Goal: Information Seeking & Learning: Find contact information

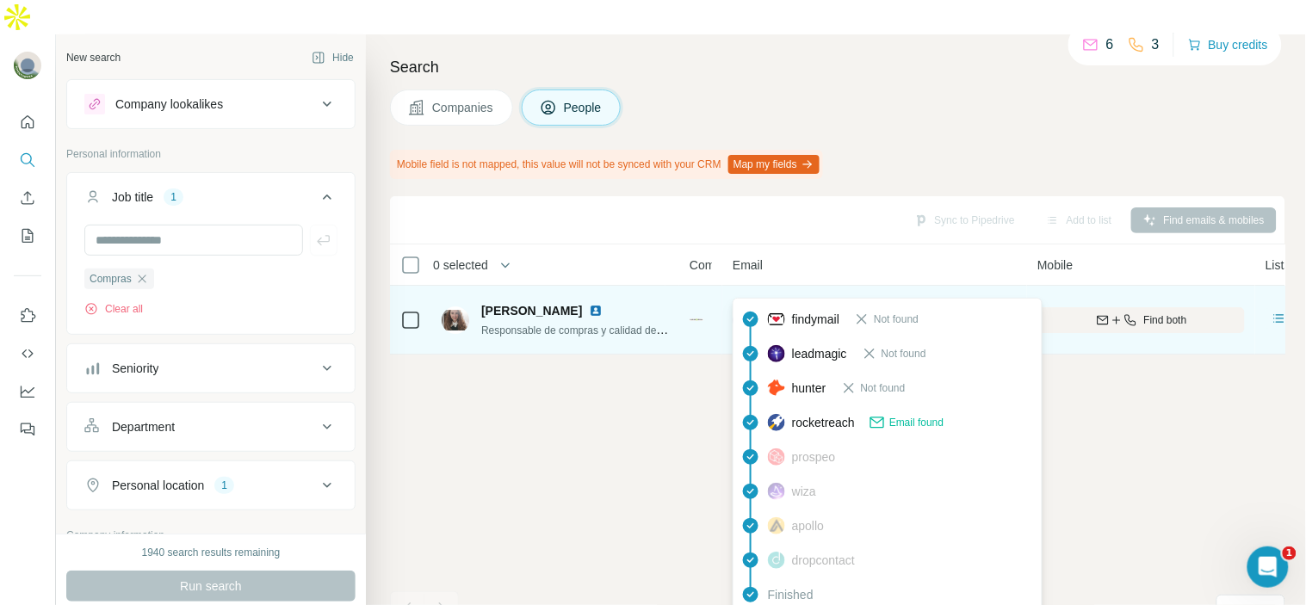
click at [755, 296] on div "[EMAIL_ADDRESS][PERSON_NAME][DOMAIN_NAME]" at bounding box center [875, 319] width 284 height 47
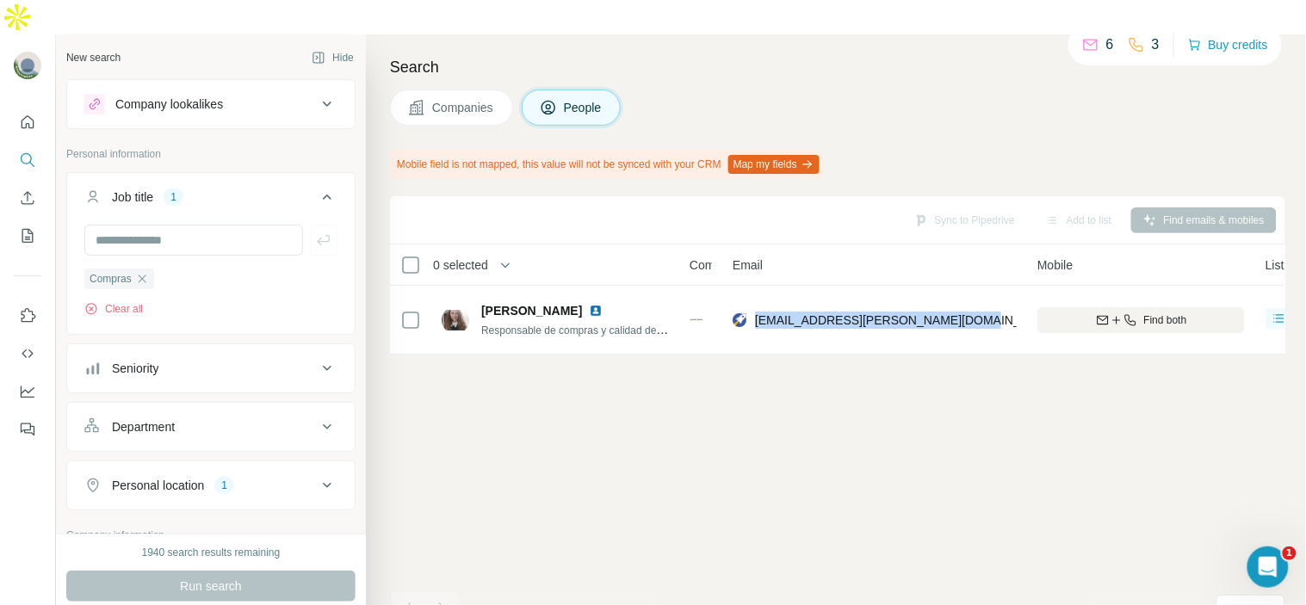
click at [919, 359] on div "Sync to Pipedrive Add to list Find emails & mobiles 0 selected People Company E…" at bounding box center [837, 417] width 895 height 443
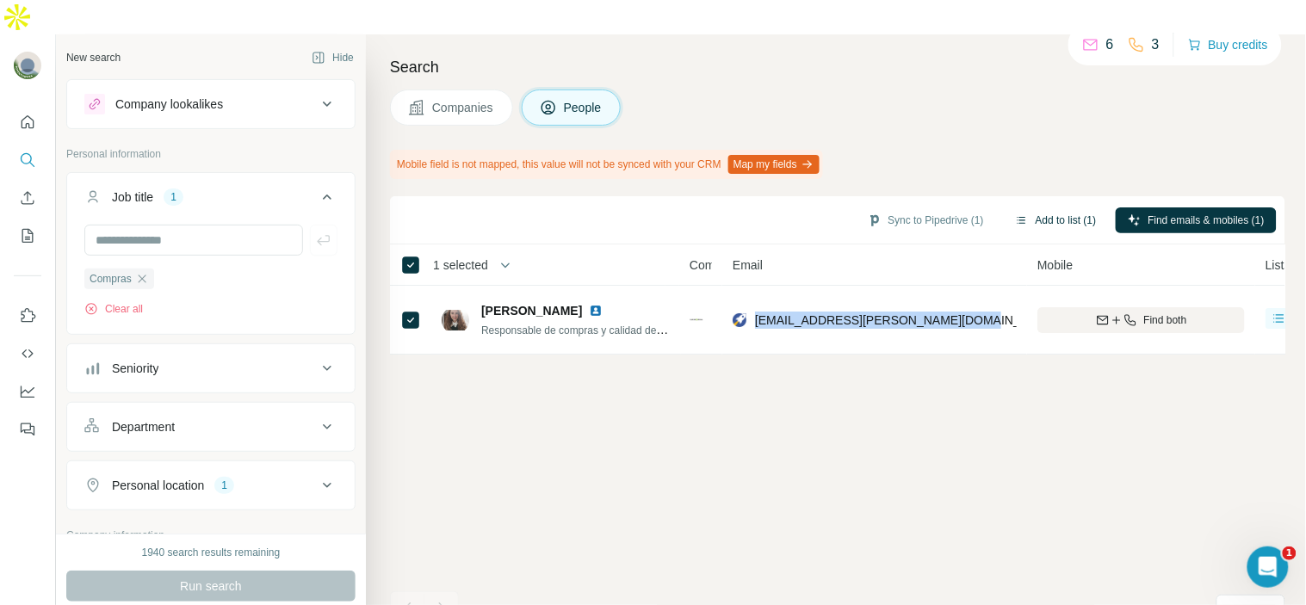
click at [1051, 207] on button "Add to list (1)" at bounding box center [1056, 220] width 106 height 26
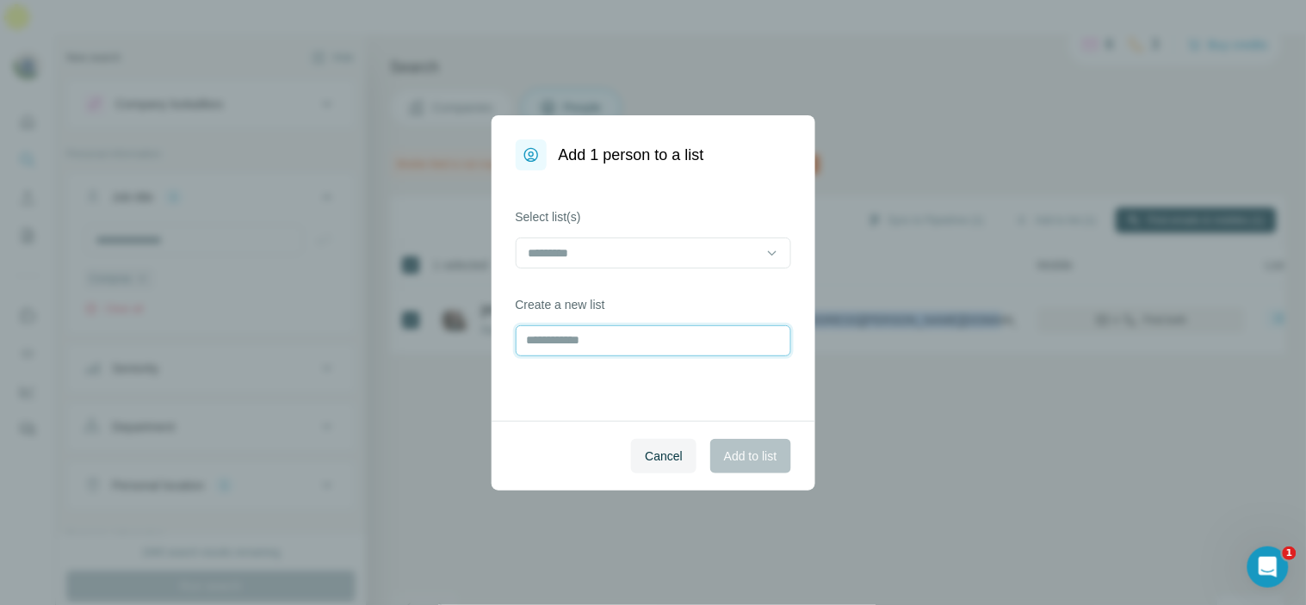
click at [690, 353] on input "text" at bounding box center [653, 340] width 275 height 31
type input "*"
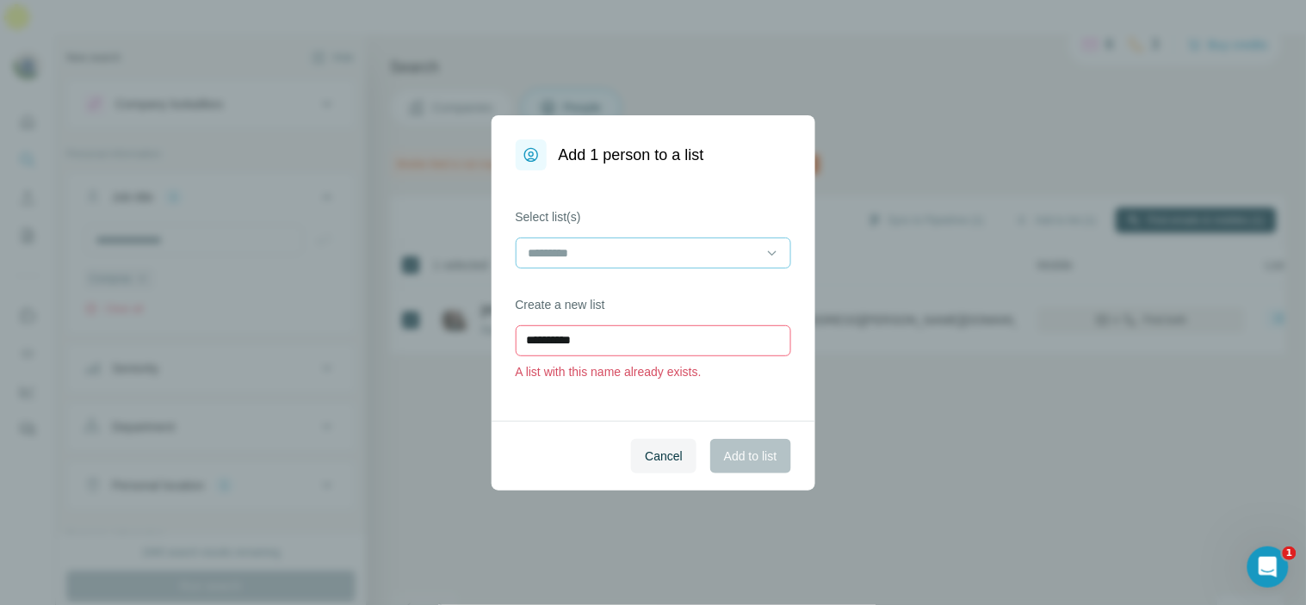
type input "**********"
click at [665, 264] on div at bounding box center [643, 252] width 232 height 29
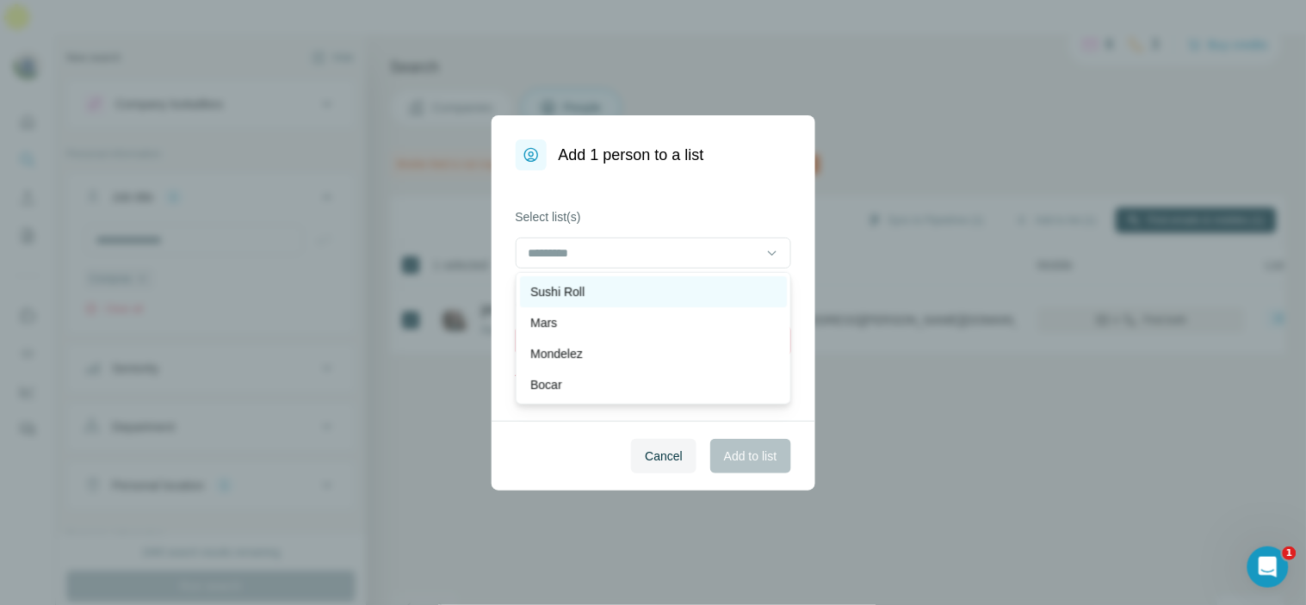
click at [661, 288] on div "Sushi Roll" at bounding box center [653, 291] width 246 height 17
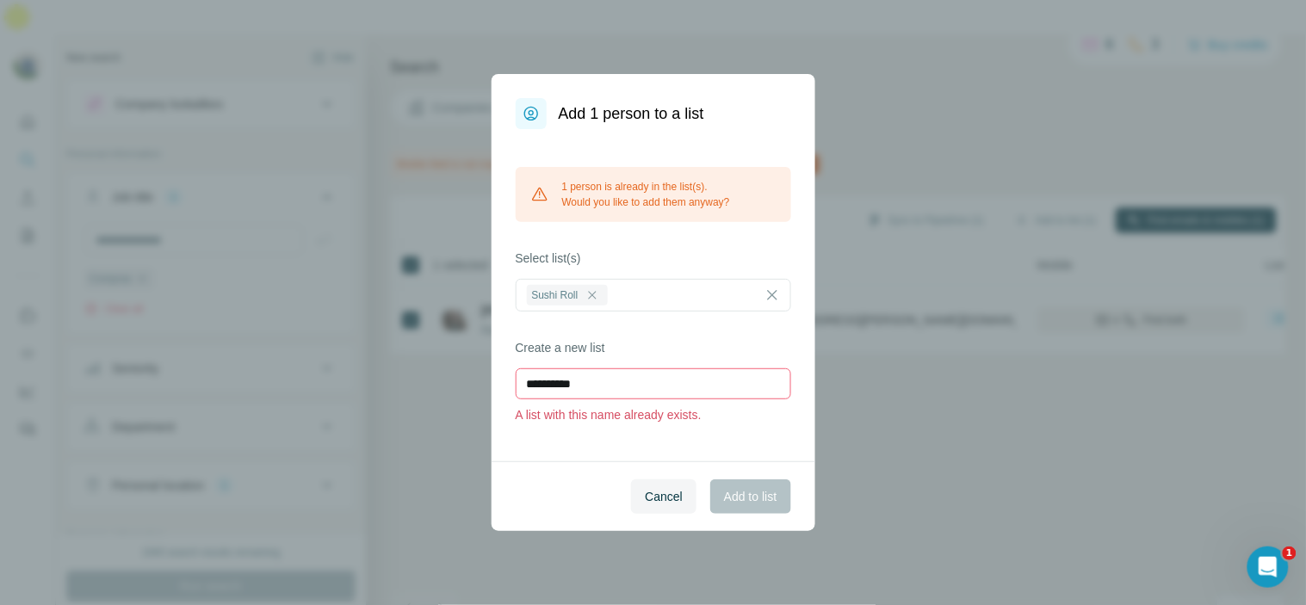
click at [752, 256] on label "Select list(s)" at bounding box center [653, 258] width 275 height 17
click at [762, 290] on div "Sushi Roll" at bounding box center [653, 295] width 275 height 33
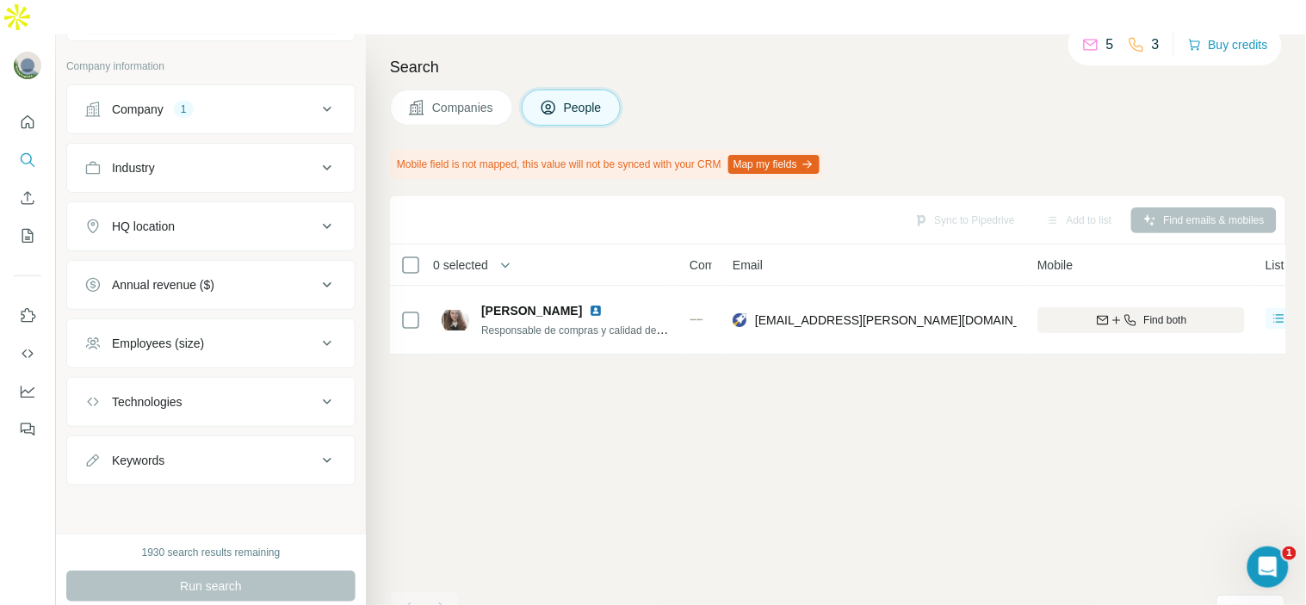
scroll to position [263, 0]
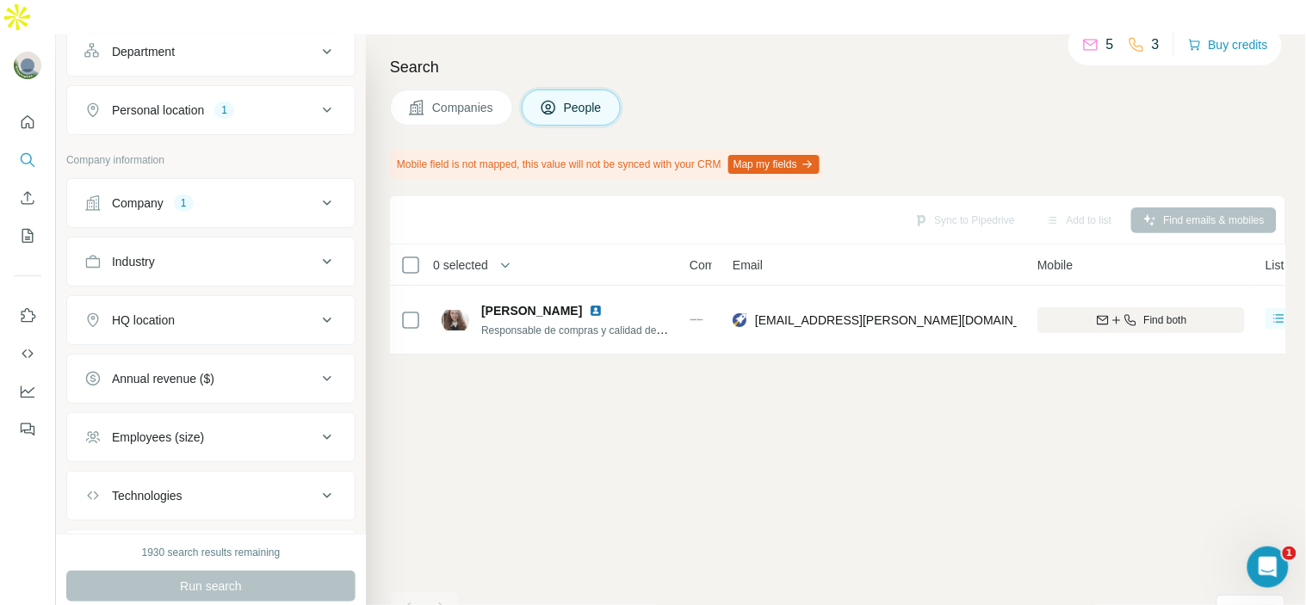
click at [227, 195] on div "Company 1" at bounding box center [200, 203] width 232 height 17
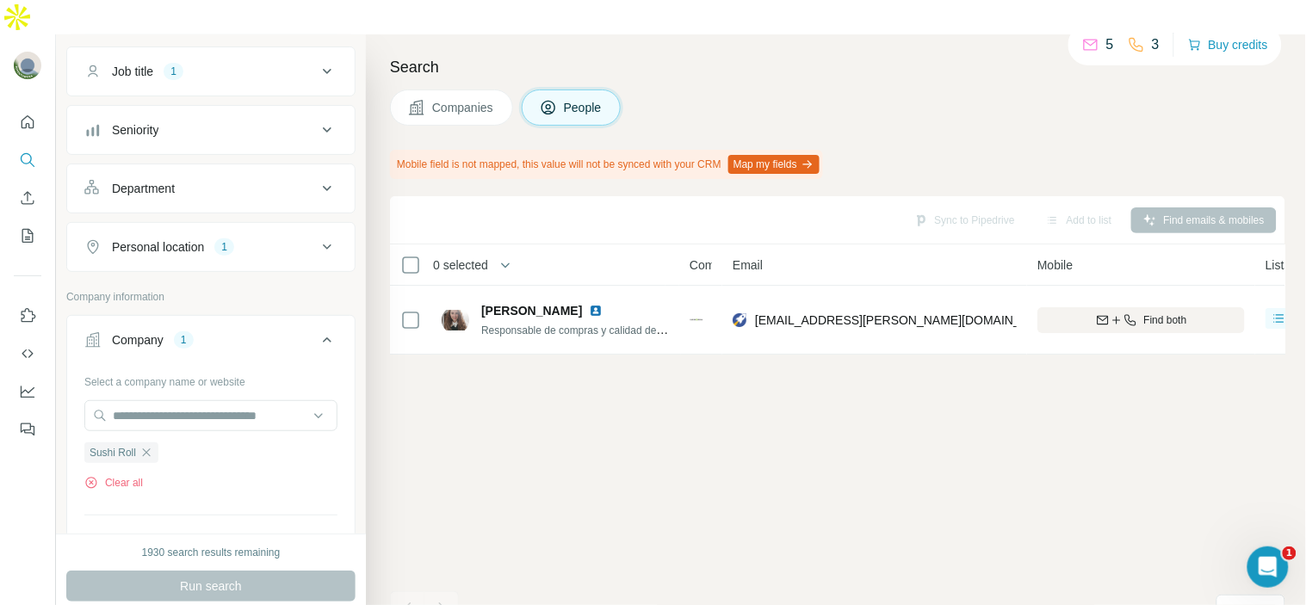
scroll to position [0, 0]
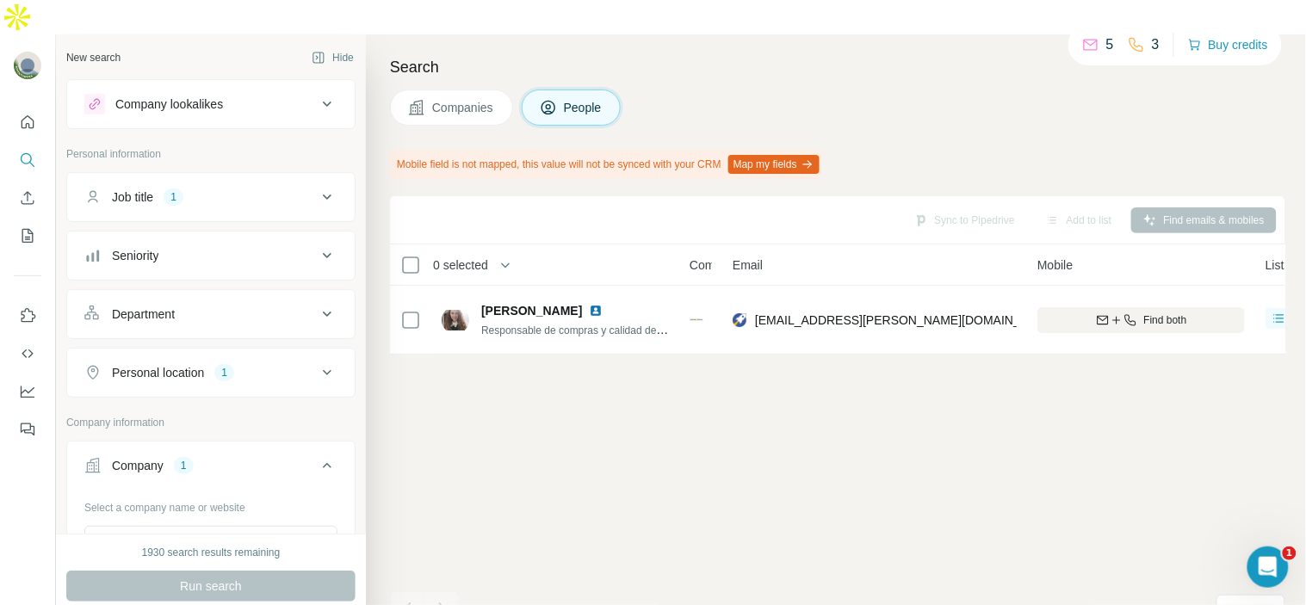
click at [218, 189] on div "Job title 1" at bounding box center [200, 197] width 232 height 17
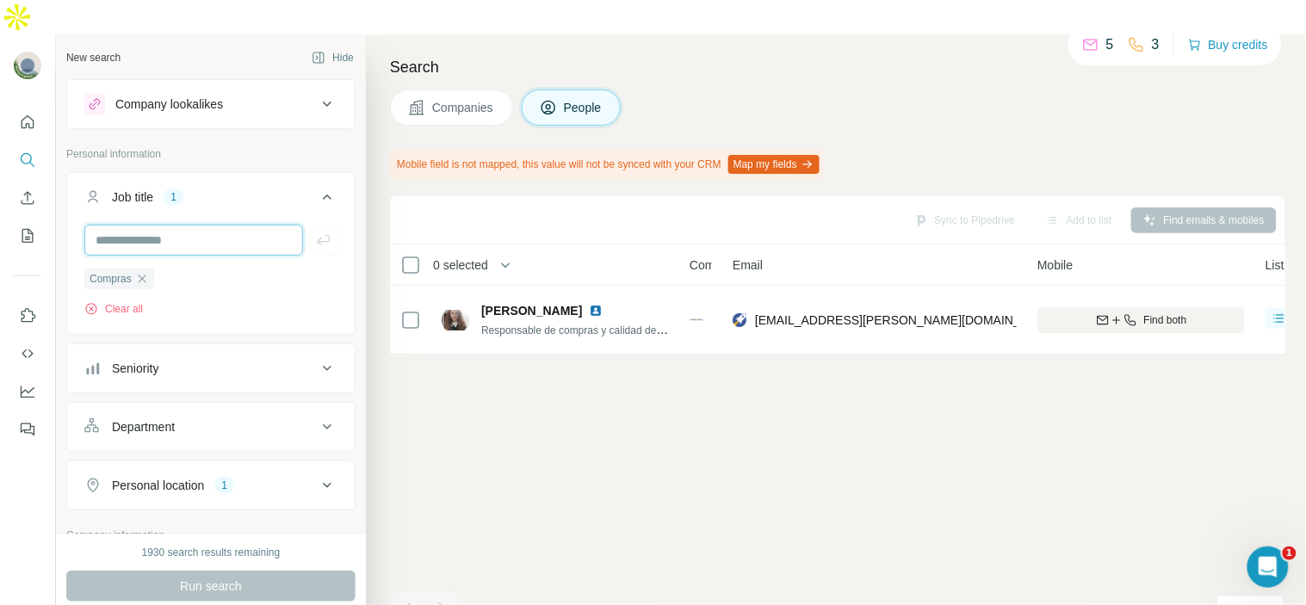
click at [218, 225] on input "text" at bounding box center [193, 240] width 219 height 31
click at [142, 275] on icon "button" at bounding box center [142, 279] width 8 height 8
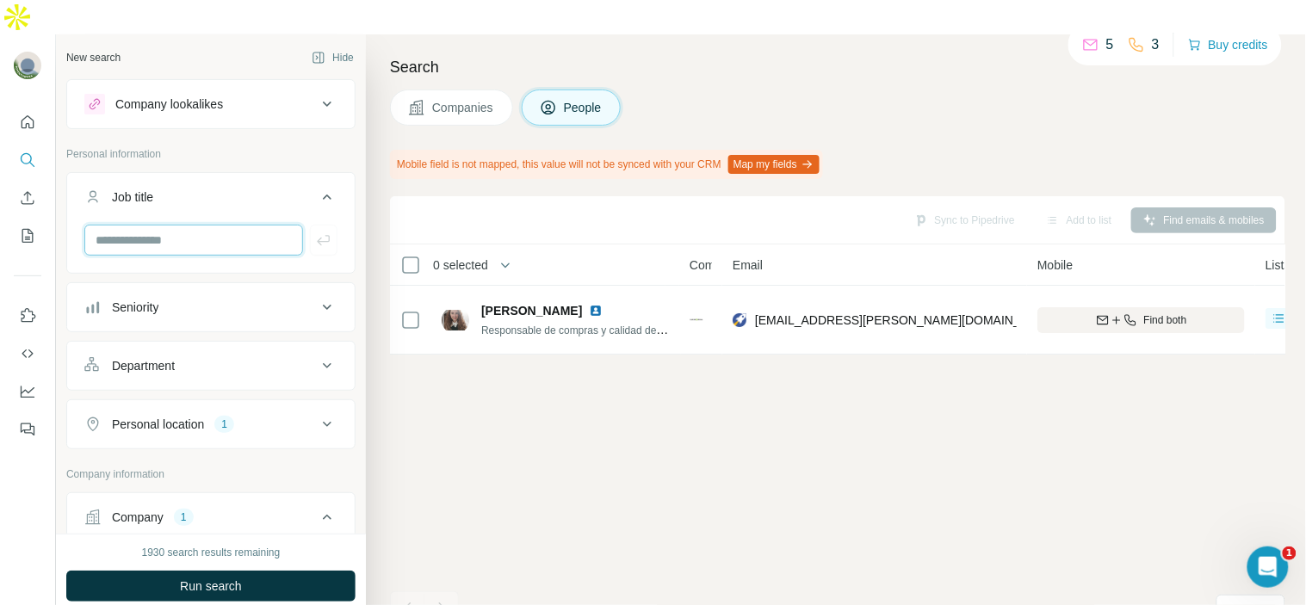
click at [150, 225] on input "text" at bounding box center [193, 240] width 219 height 31
type input "*"
click at [235, 345] on button "Department" at bounding box center [211, 365] width 288 height 41
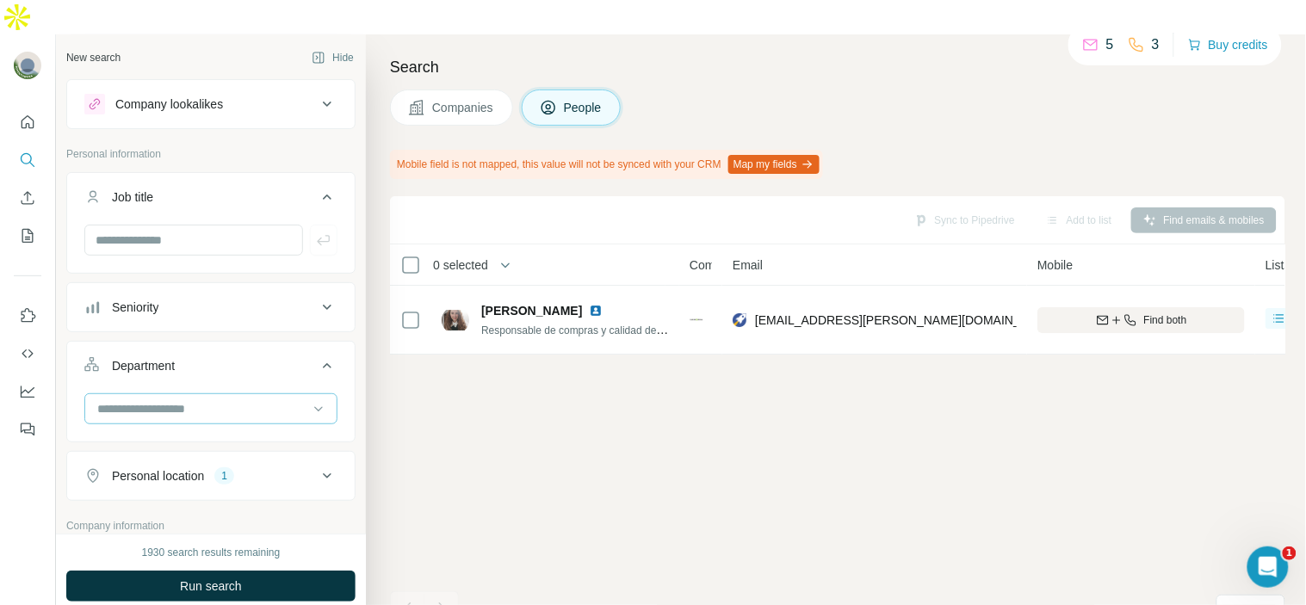
click at [218, 399] on input at bounding box center [202, 408] width 213 height 19
type input "****"
click at [207, 400] on div "Procurement" at bounding box center [204, 414] width 230 height 31
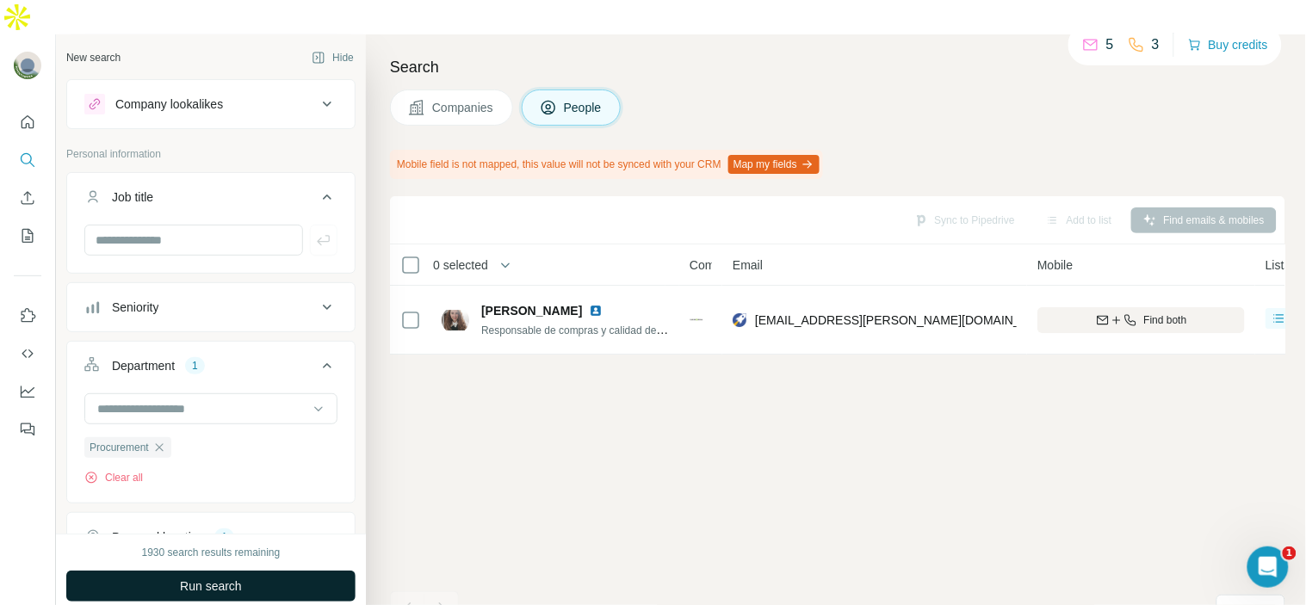
click at [238, 578] on span "Run search" at bounding box center [211, 586] width 62 height 17
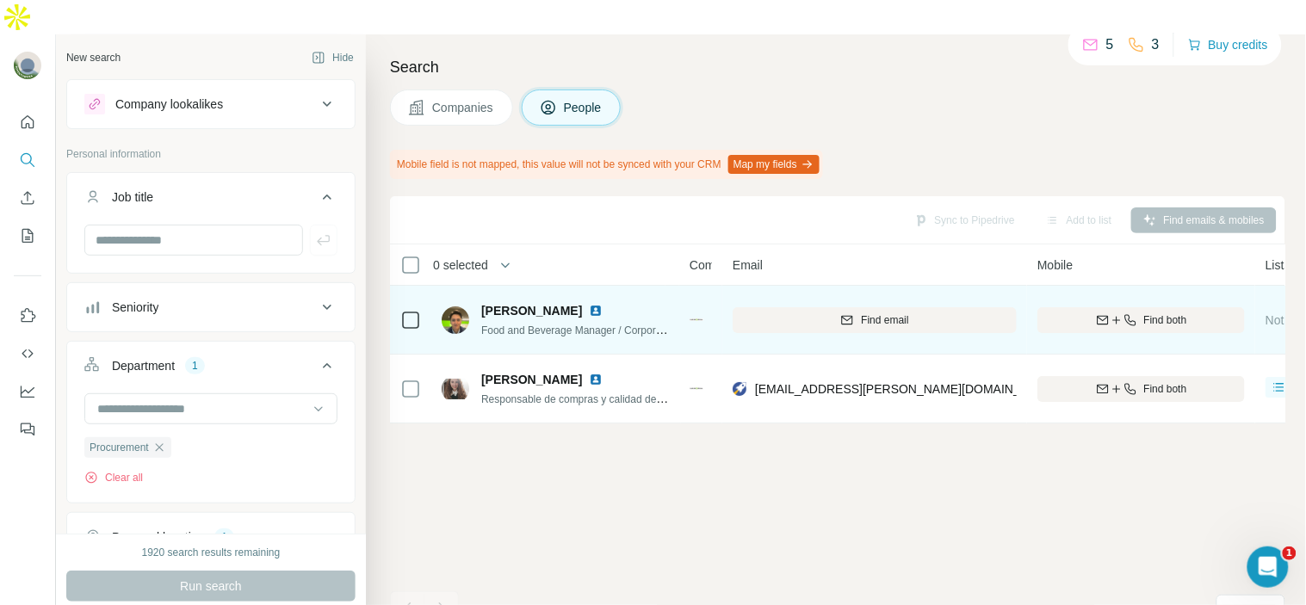
click at [589, 304] on img at bounding box center [596, 311] width 14 height 14
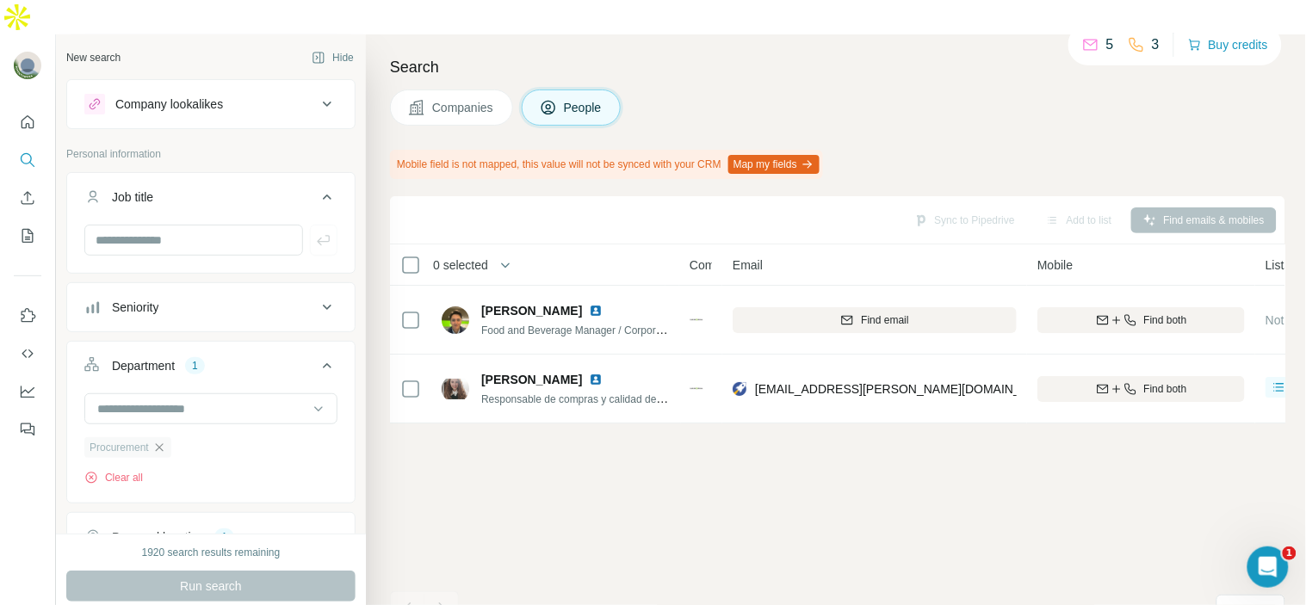
click at [163, 443] on icon "button" at bounding box center [159, 447] width 8 height 8
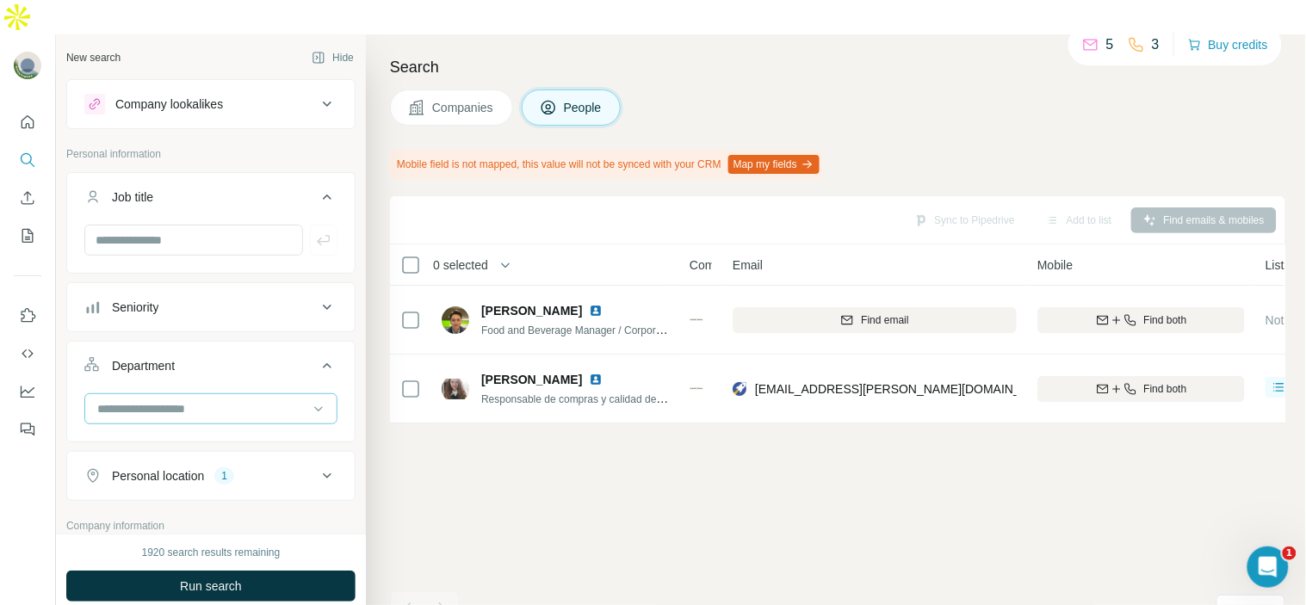
click at [209, 399] on input at bounding box center [202, 408] width 213 height 19
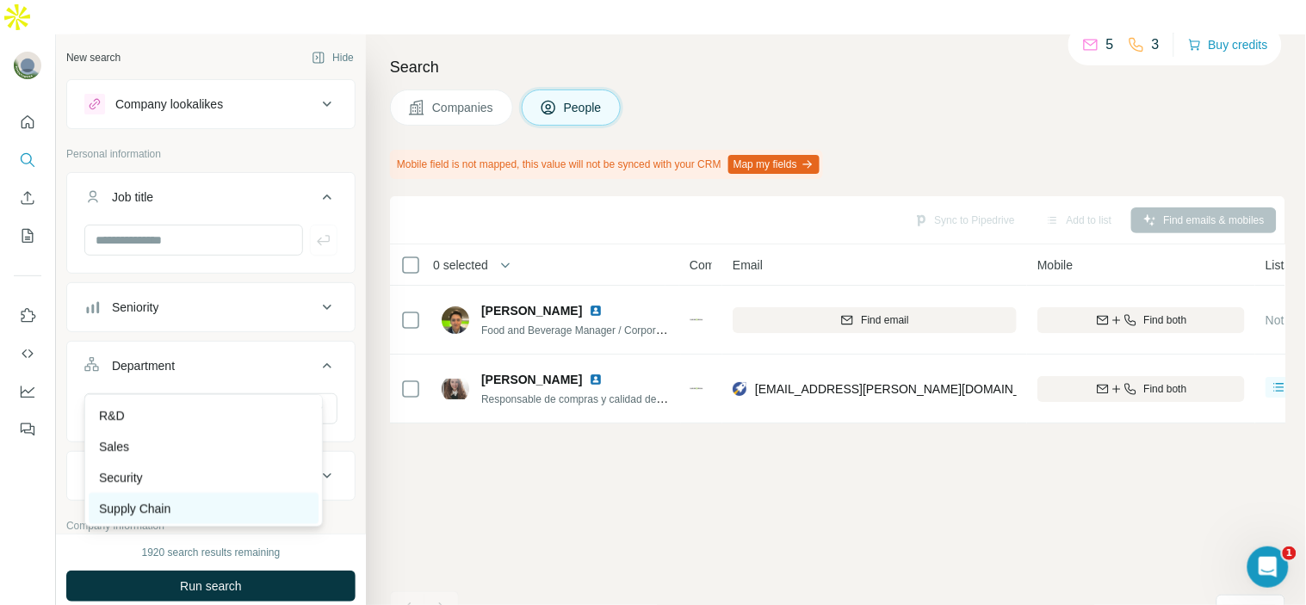
click at [186, 501] on div "Supply Chain" at bounding box center [203, 508] width 209 height 17
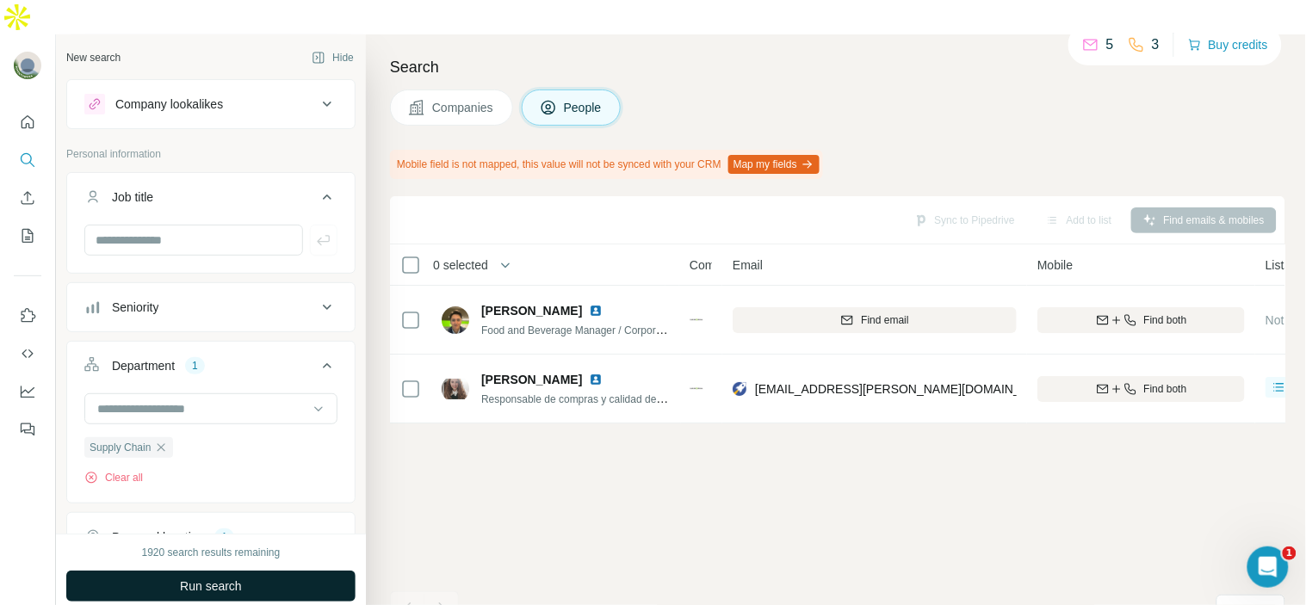
click at [211, 578] on span "Run search" at bounding box center [211, 586] width 62 height 17
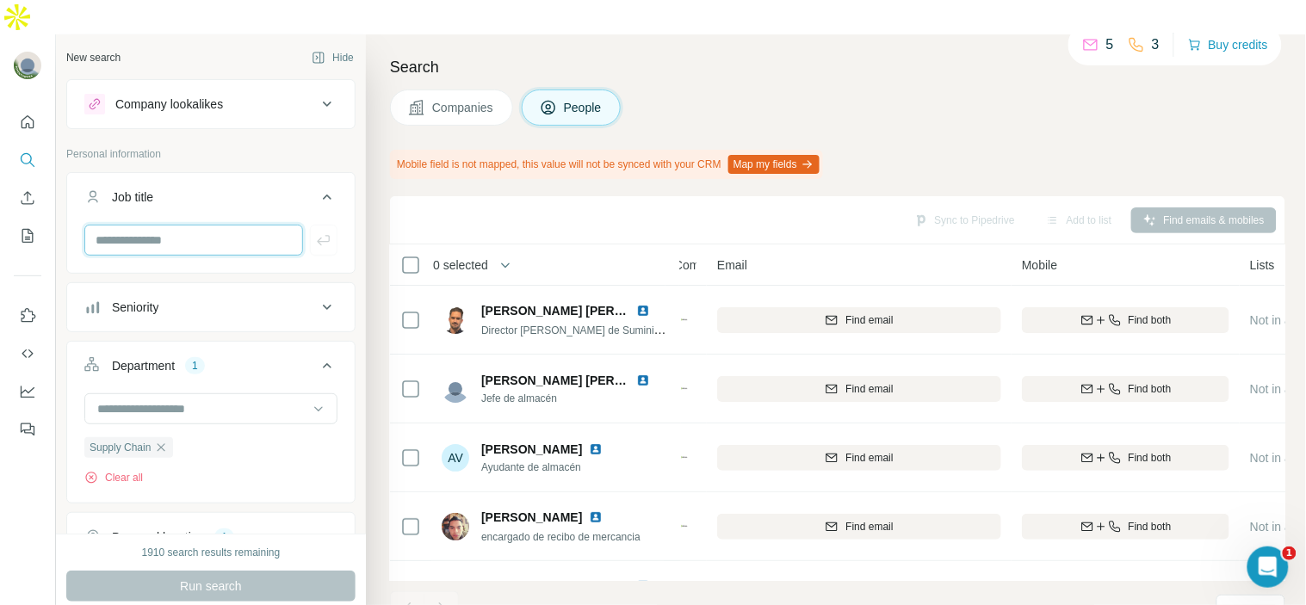
click at [220, 225] on input "text" at bounding box center [193, 240] width 219 height 31
click at [167, 441] on icon "button" at bounding box center [161, 448] width 14 height 14
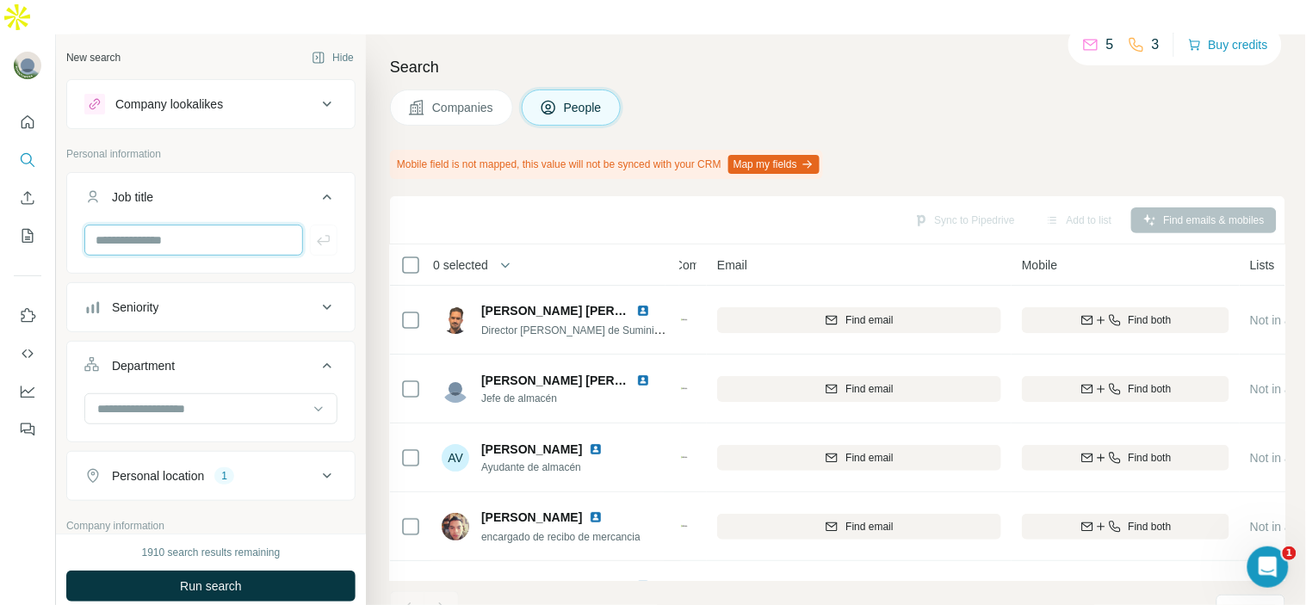
click at [189, 225] on input "text" at bounding box center [193, 240] width 219 height 31
type input "*******"
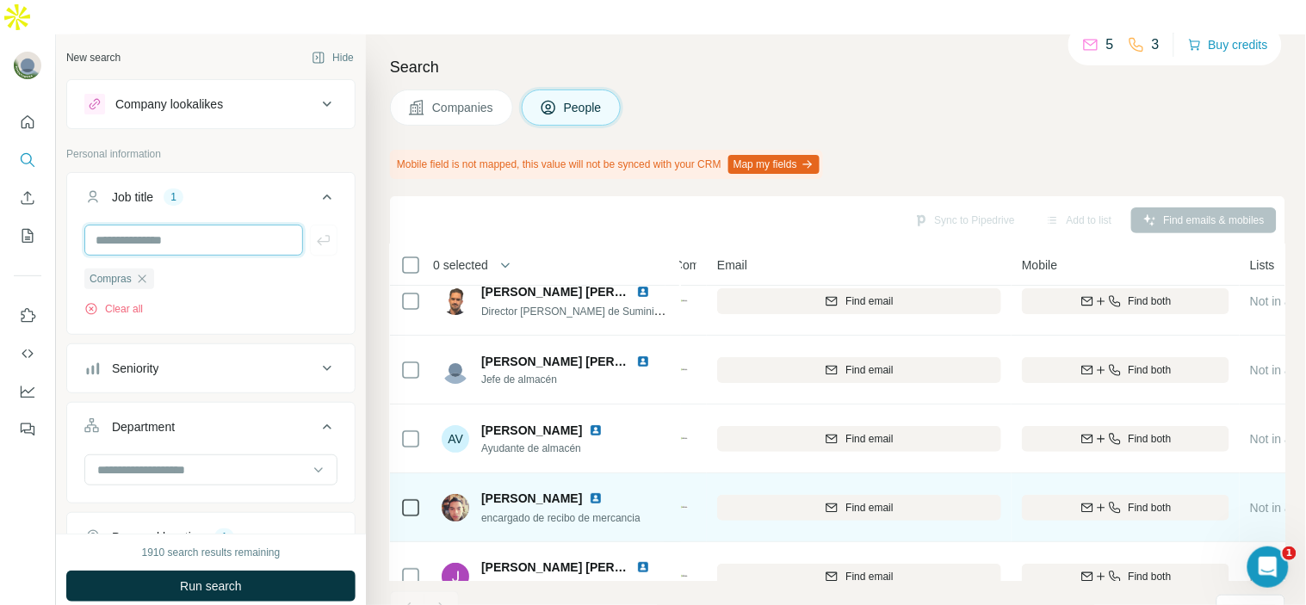
scroll to position [0, 15]
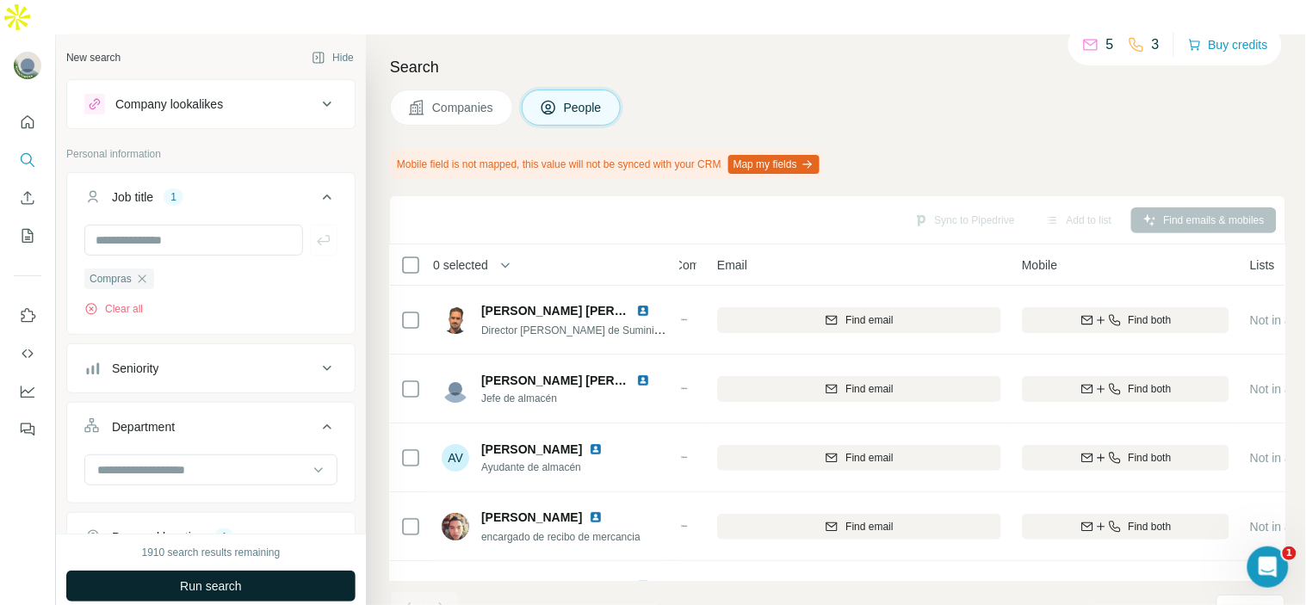
click at [233, 578] on span "Run search" at bounding box center [211, 586] width 62 height 17
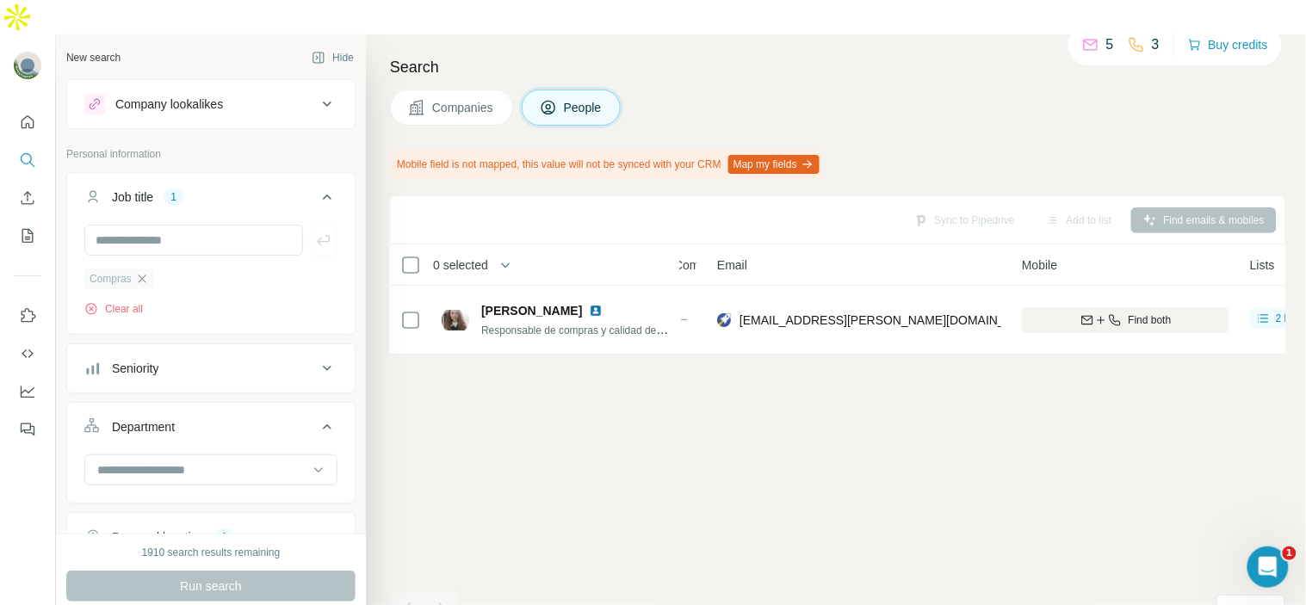
click at [145, 272] on icon "button" at bounding box center [142, 279] width 14 height 14
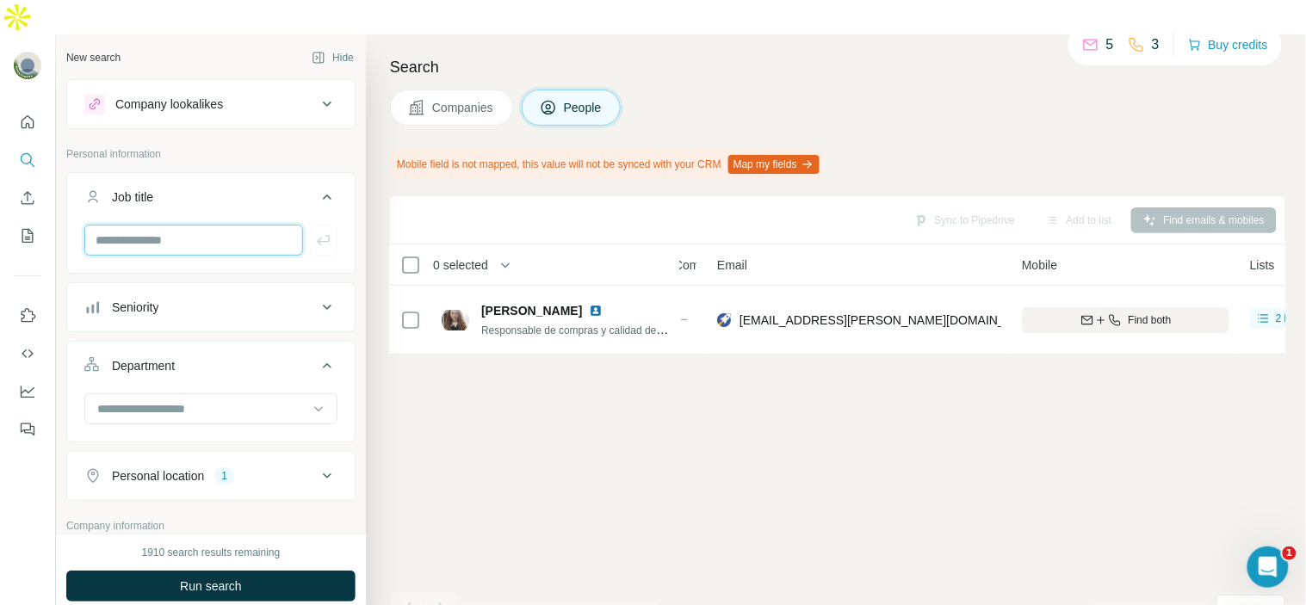
click at [157, 225] on input "text" at bounding box center [193, 240] width 219 height 31
type input "**********"
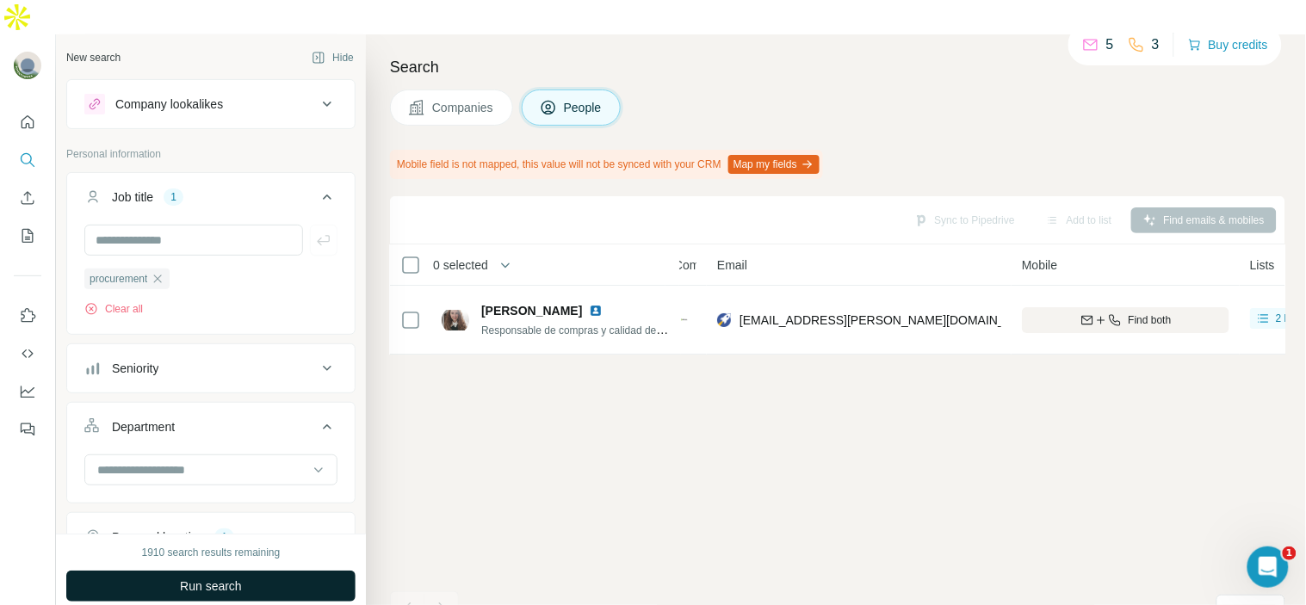
click at [230, 578] on span "Run search" at bounding box center [211, 586] width 62 height 17
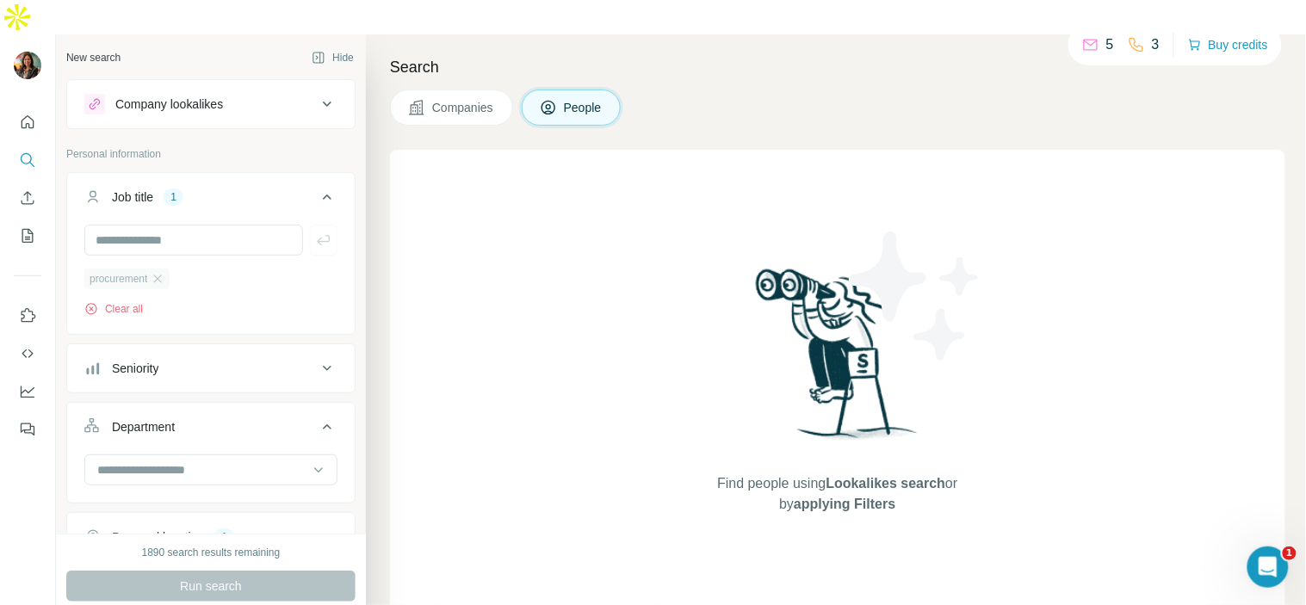
click at [162, 269] on div "procurement" at bounding box center [126, 279] width 85 height 21
click at [164, 272] on icon "button" at bounding box center [158, 279] width 14 height 14
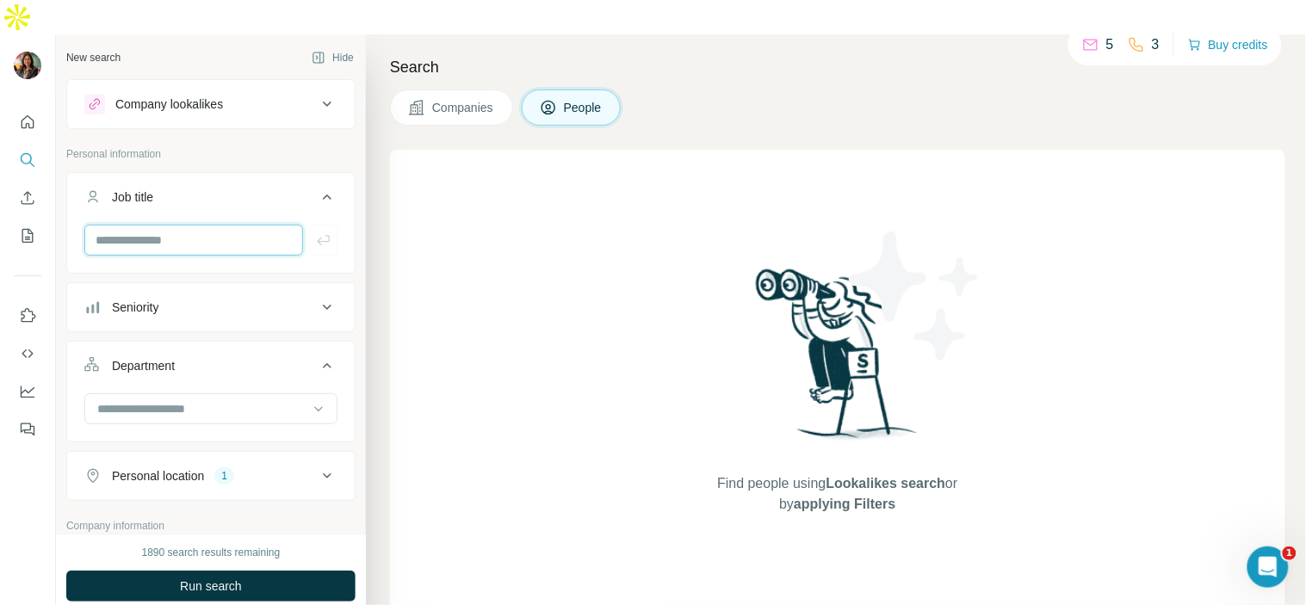
click at [164, 225] on input "text" at bounding box center [193, 240] width 219 height 31
type input "*"
click at [124, 225] on input "text" at bounding box center [193, 240] width 219 height 31
paste input "**********"
drag, startPoint x: 250, startPoint y: 201, endPoint x: 194, endPoint y: 200, distance: 56.0
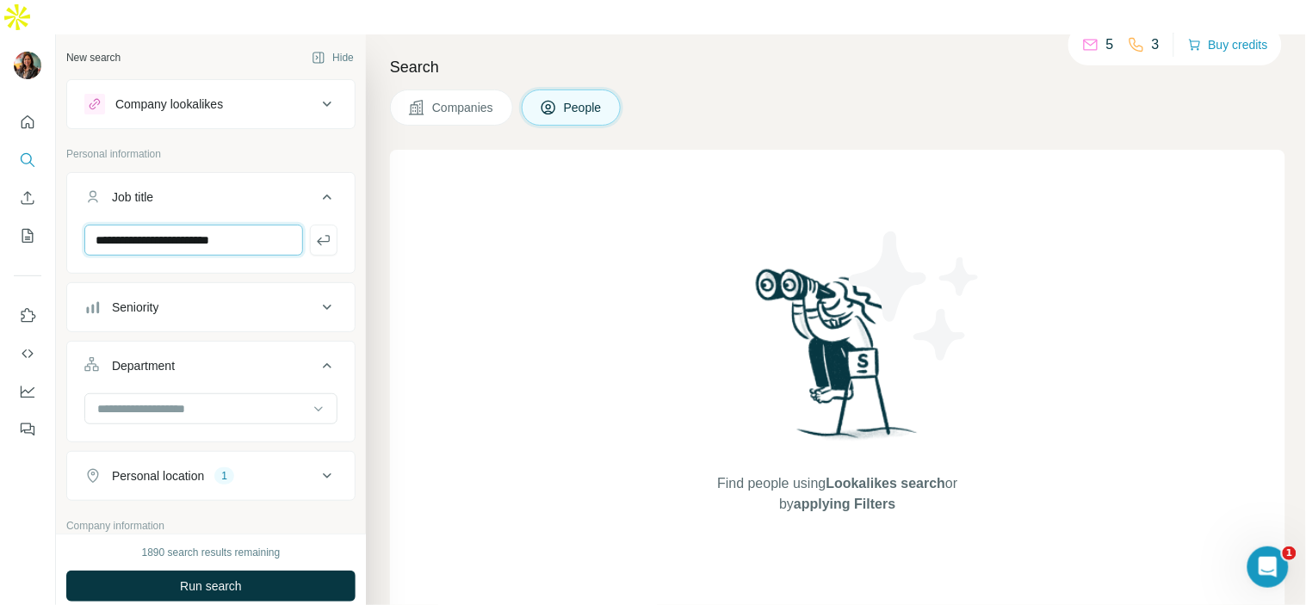
click at [194, 225] on input "**********" at bounding box center [193, 240] width 219 height 31
type input "**********"
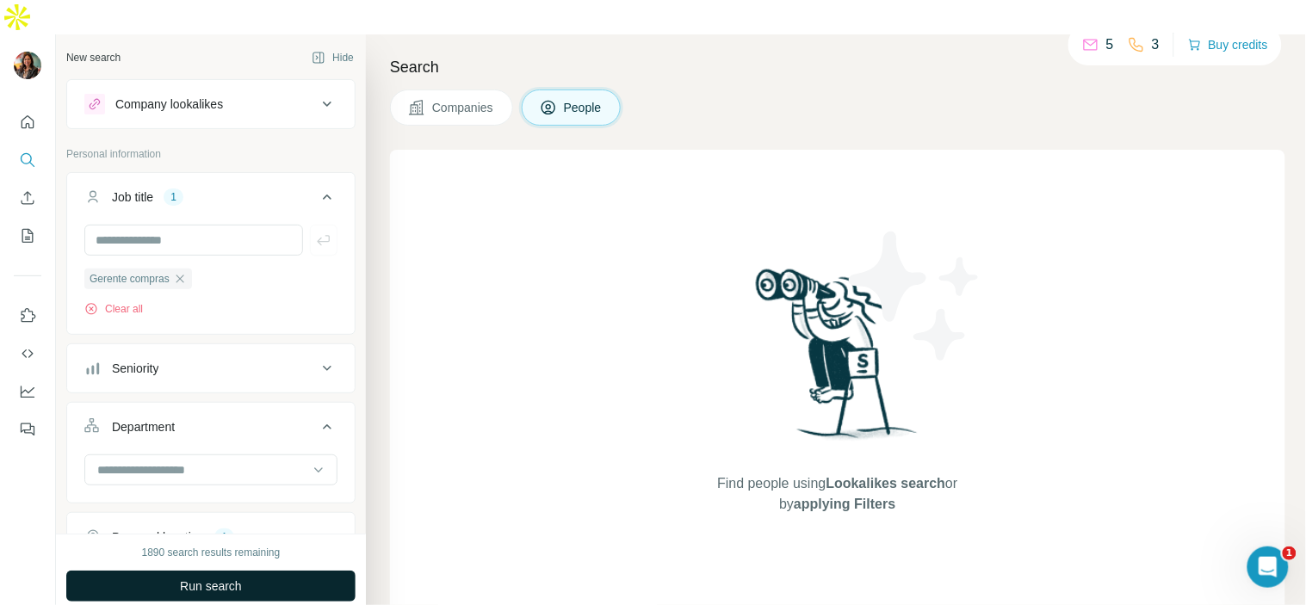
click at [264, 571] on button "Run search" at bounding box center [210, 586] width 289 height 31
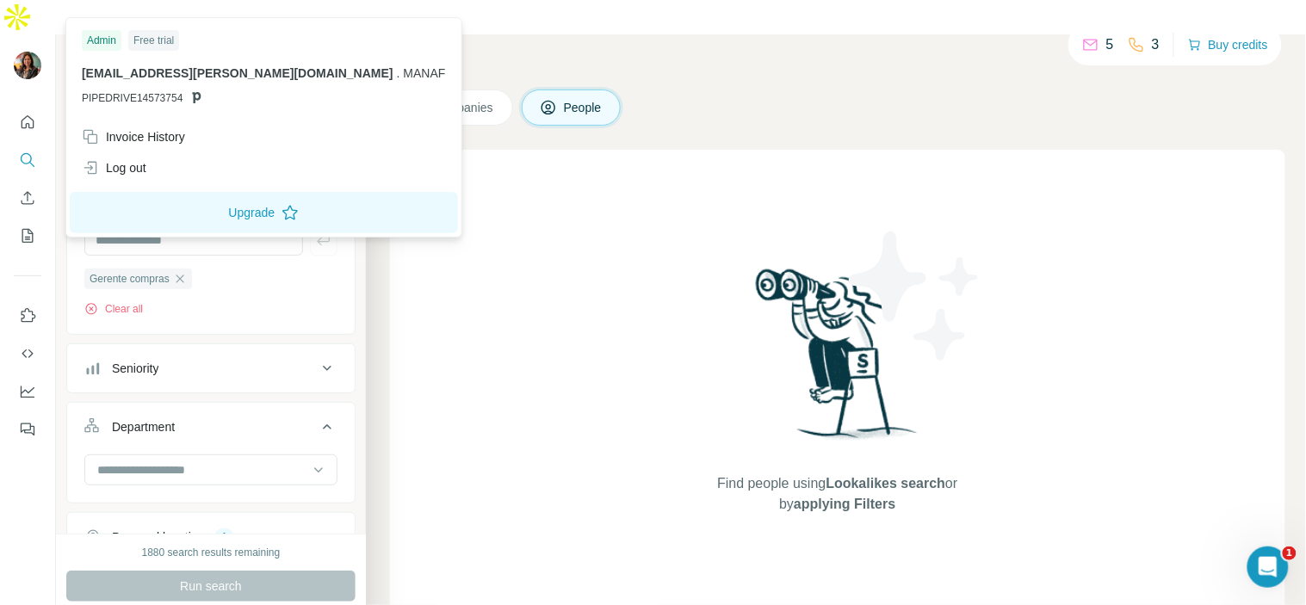
click at [397, 71] on span "." at bounding box center [398, 73] width 3 height 14
click at [207, 71] on span "[EMAIL_ADDRESS][PERSON_NAME][DOMAIN_NAME]" at bounding box center [238, 73] width 312 height 14
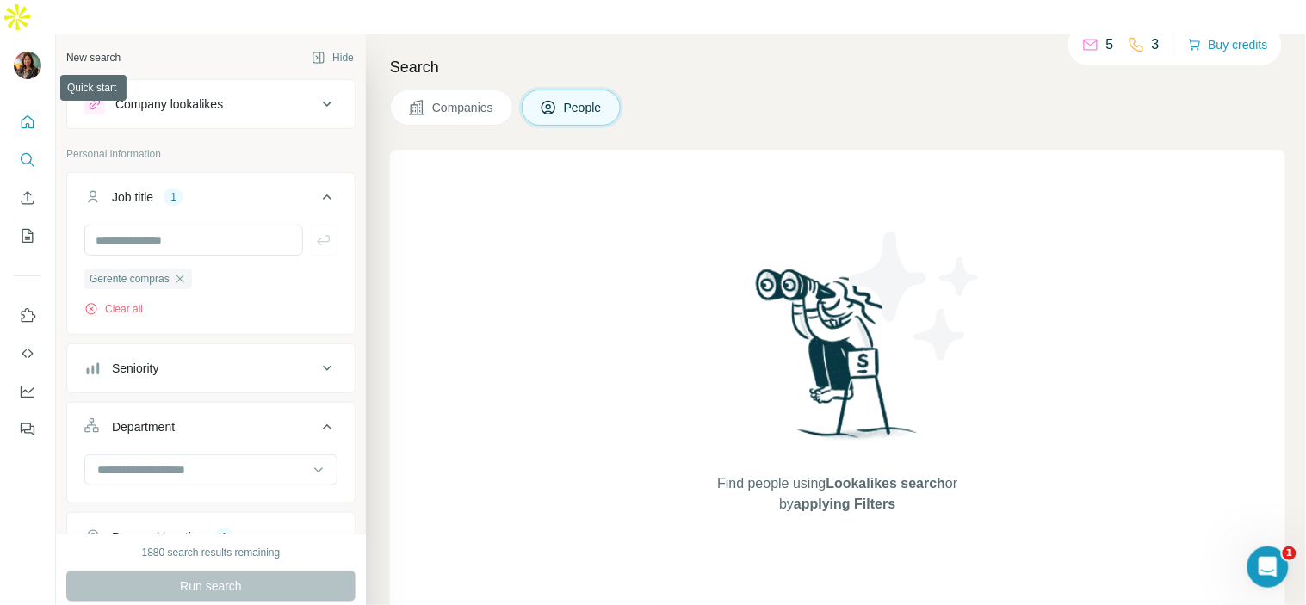
click at [23, 107] on button "Quick start" at bounding box center [28, 122] width 28 height 31
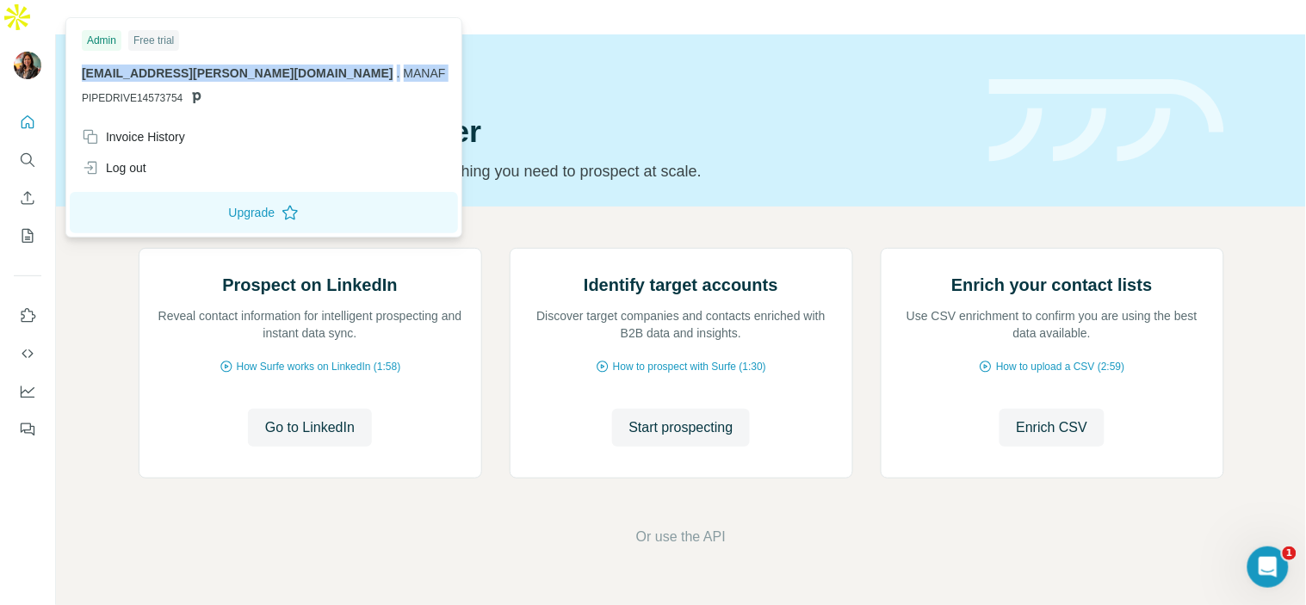
click at [127, 77] on span "[EMAIL_ADDRESS][PERSON_NAME][DOMAIN_NAME]" at bounding box center [238, 73] width 312 height 14
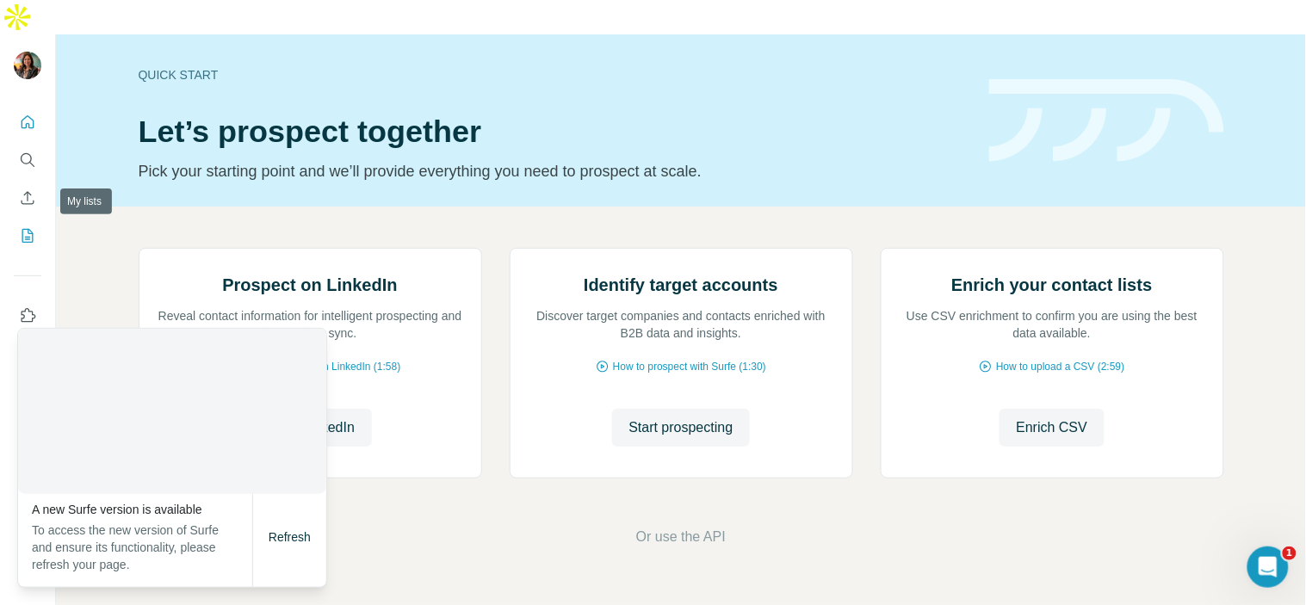
click at [38, 220] on button "My lists" at bounding box center [28, 235] width 28 height 31
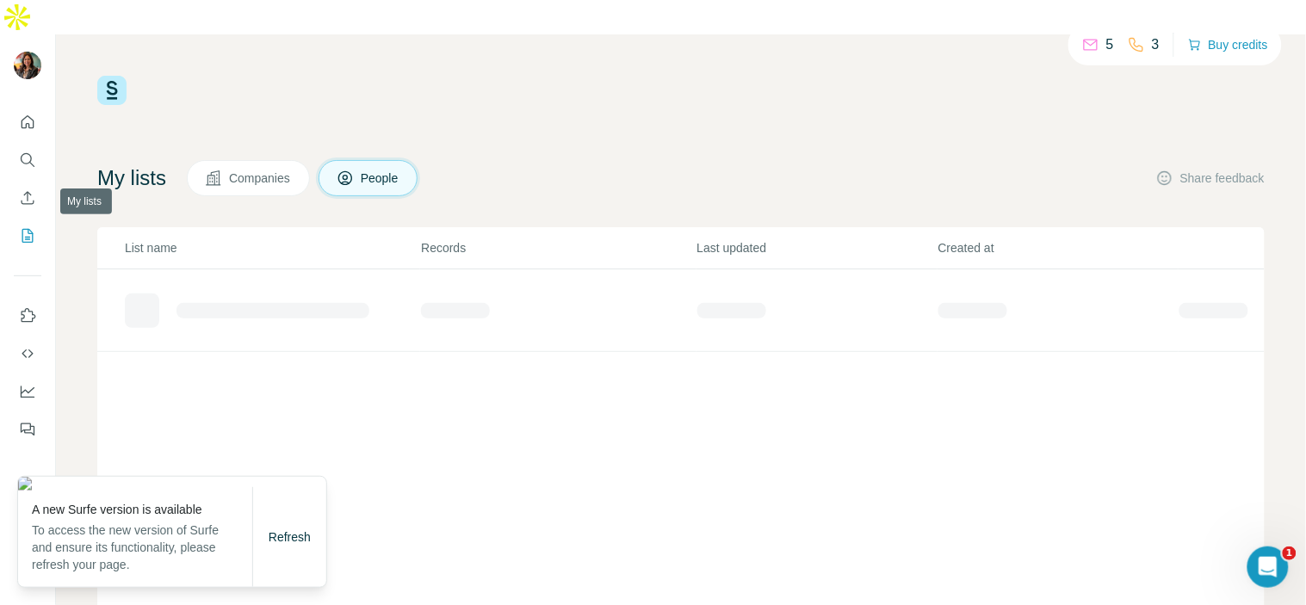
click at [38, 220] on button "My lists" at bounding box center [28, 235] width 28 height 31
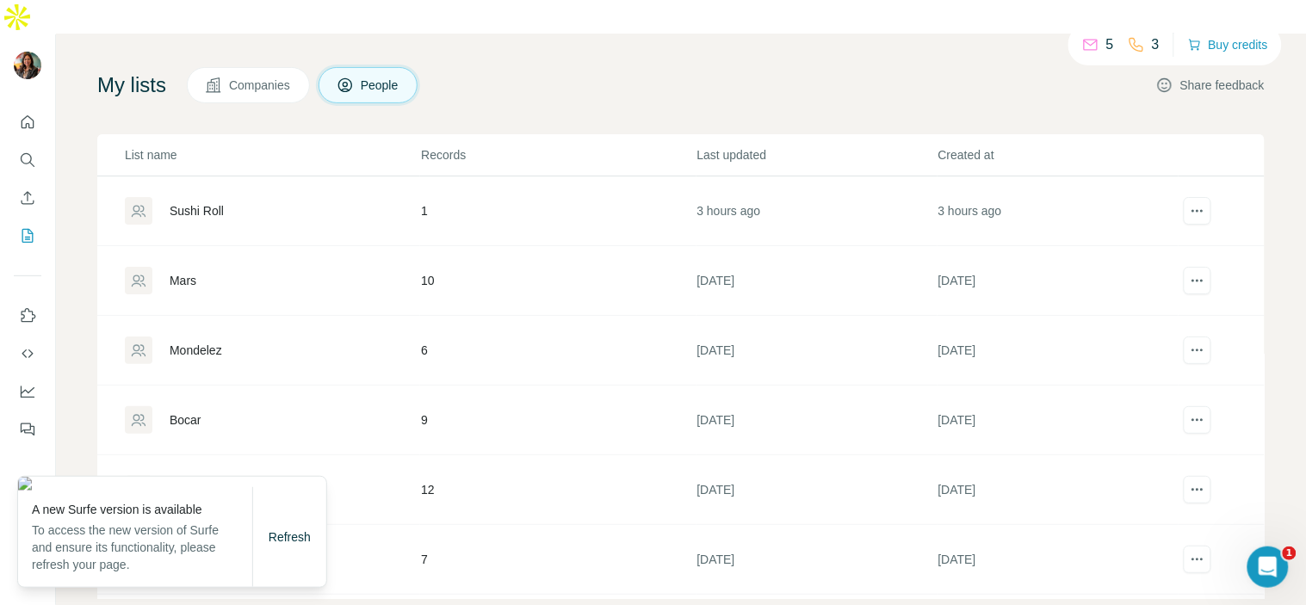
click at [1156, 77] on icon "button" at bounding box center [1164, 85] width 17 height 17
